Goal: Task Accomplishment & Management: Manage account settings

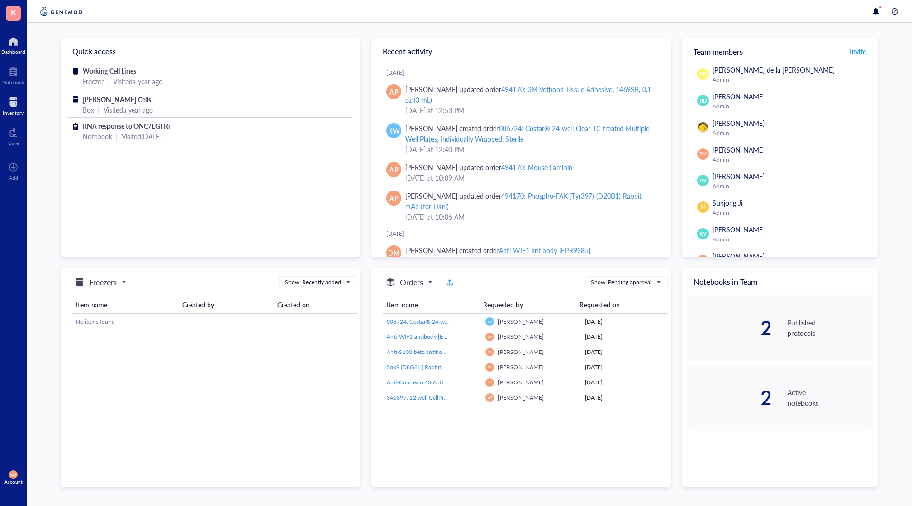
click at [14, 107] on div at bounding box center [13, 101] width 21 height 15
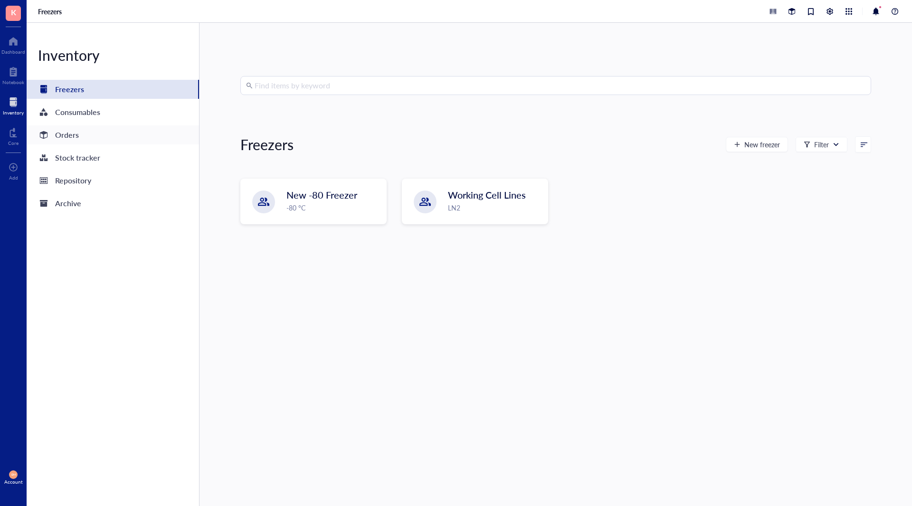
click at [77, 132] on div "Orders" at bounding box center [67, 134] width 24 height 13
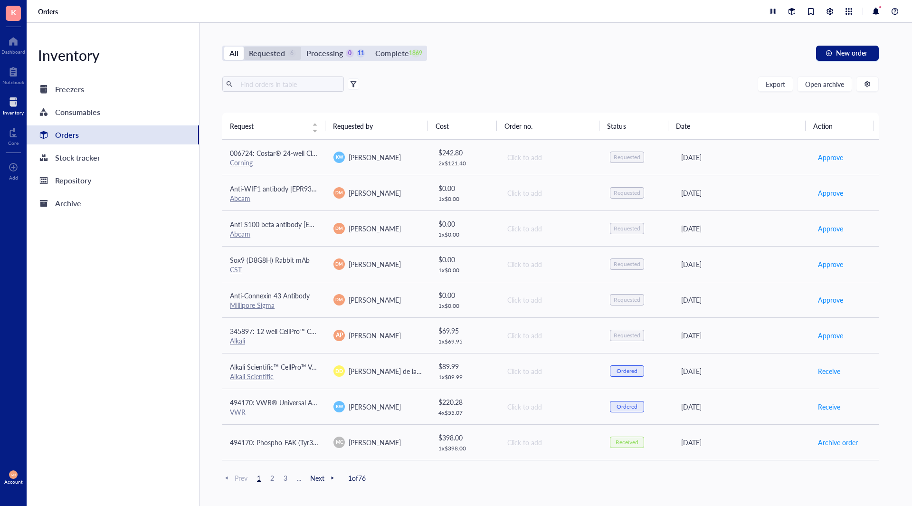
click at [277, 52] on div "Requested" at bounding box center [267, 53] width 36 height 13
click at [244, 47] on input "Requested 6" at bounding box center [244, 47] width 0 height 0
